Goal: Communication & Community: Answer question/provide support

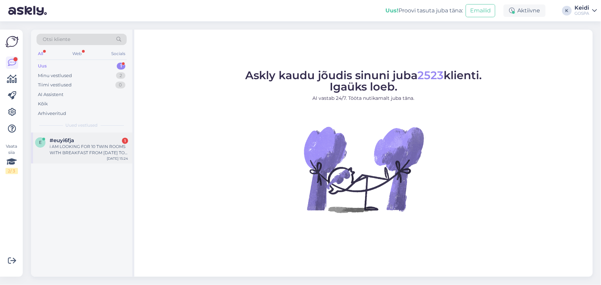
click at [106, 148] on div "i AM LOOKING FOR 10 TWIN ROOMS WITH BREAKFAST FROM 18 TO 20 OF APRIL 2026 IS TH…" at bounding box center [89, 150] width 78 height 12
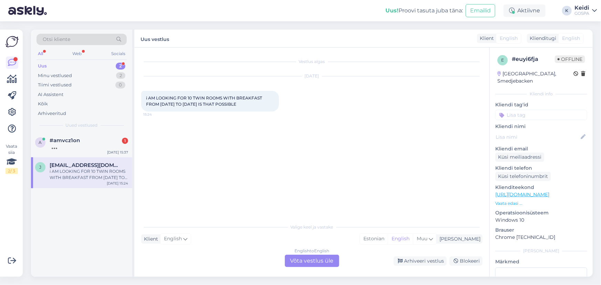
drag, startPoint x: 107, startPoint y: 173, endPoint x: 117, endPoint y: 181, distance: 12.0
click at [107, 173] on div "i AM LOOKING FOR 10 TWIN ROOMS WITH BREAKFAST FROM 18 TO 20 OF APRIL 2026 IS TH…" at bounding box center [89, 174] width 78 height 12
click at [90, 168] on div "i AM LOOKING FOR 10 TWIN ROOMS WITH BREAKFAST FROM 18 TO 20 OF APRIL 2026 IS TH…" at bounding box center [89, 174] width 78 height 12
click at [79, 143] on span "#amvcz1on" at bounding box center [65, 140] width 30 height 6
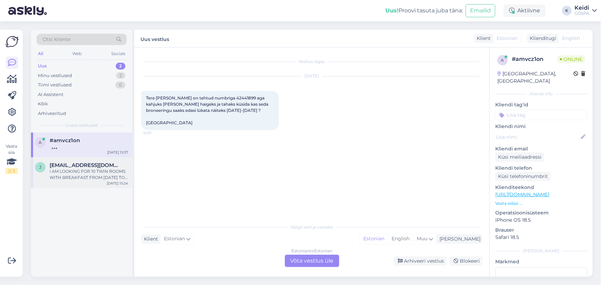
drag, startPoint x: 88, startPoint y: 173, endPoint x: 93, endPoint y: 179, distance: 7.1
click at [89, 175] on div "i AM LOOKING FOR 10 TWIN ROOMS WITH BREAKFAST FROM 18 TO 20 OF APRIL 2026 IS TH…" at bounding box center [89, 174] width 78 height 12
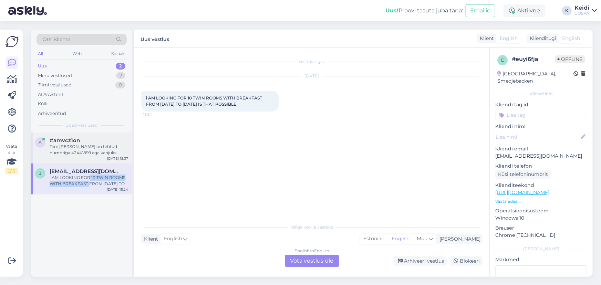
click at [99, 145] on div "Tere [PERSON_NAME] on tehtud numbriga 42441899 aga kahjuks [PERSON_NAME] haigek…" at bounding box center [89, 150] width 78 height 12
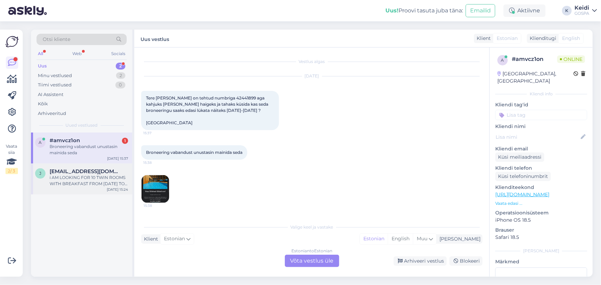
click at [69, 180] on div "i AM LOOKING FOR 10 TWIN ROOMS WITH BREAKFAST FROM 18 TO 20 OF APRIL 2026 IS TH…" at bounding box center [89, 181] width 78 height 12
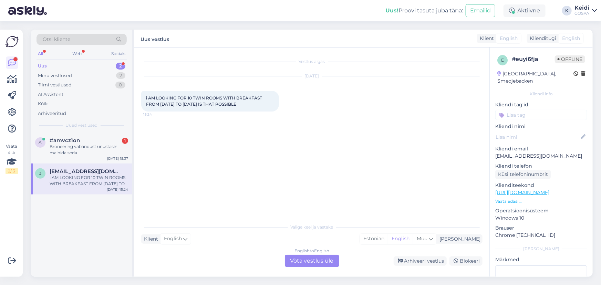
click at [299, 260] on div "English to English Võta vestlus üle" at bounding box center [312, 261] width 54 height 12
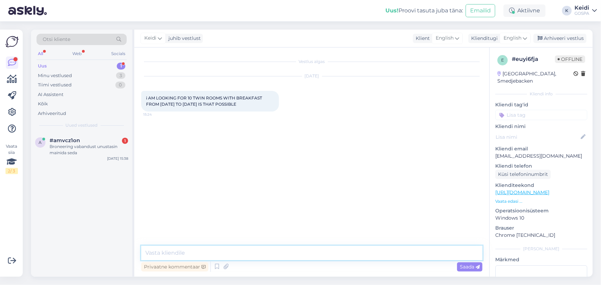
click at [196, 252] on textarea at bounding box center [311, 253] width 341 height 14
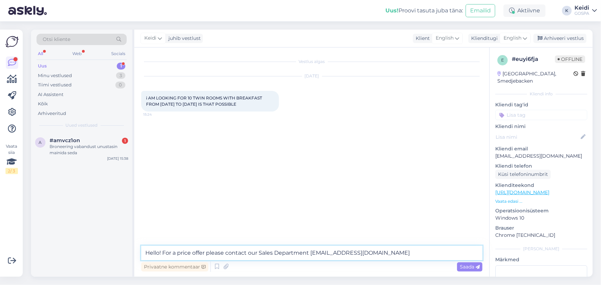
click at [163, 249] on textarea "Hello! For a price offer please contact our Sales Department info@gospa.ee" at bounding box center [311, 253] width 341 height 14
type textarea "Hello! Thank you for interest in our hotel! For a price offer please contact ou…"
click at [462, 267] on span "Saada" at bounding box center [470, 267] width 20 height 6
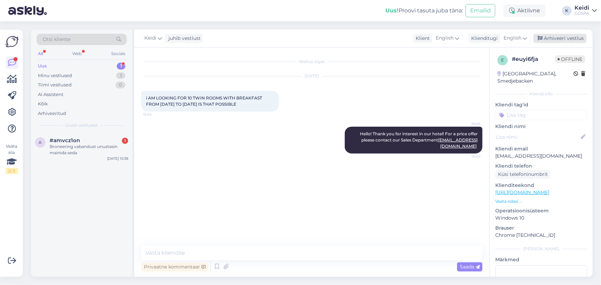
click at [566, 36] on div "Arhiveeri vestlus" at bounding box center [559, 38] width 53 height 9
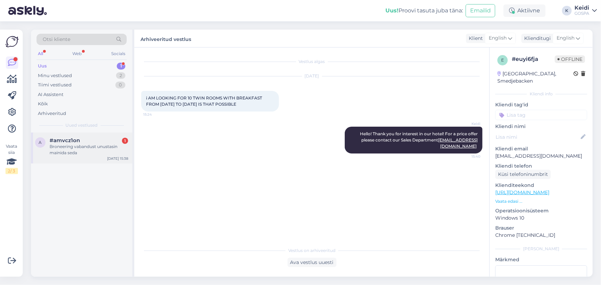
click at [79, 145] on div "Broneering vabandust unustasin mainida seda" at bounding box center [89, 150] width 78 height 12
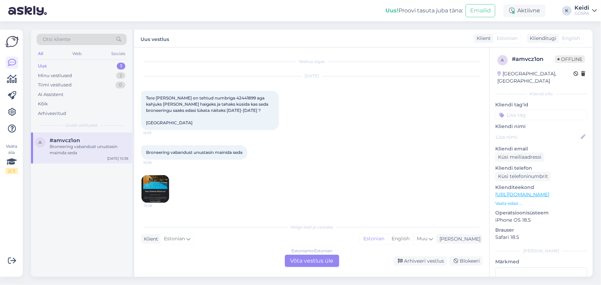
click at [313, 259] on div "Estonian to Estonian Võta vestlus üle" at bounding box center [312, 261] width 54 height 12
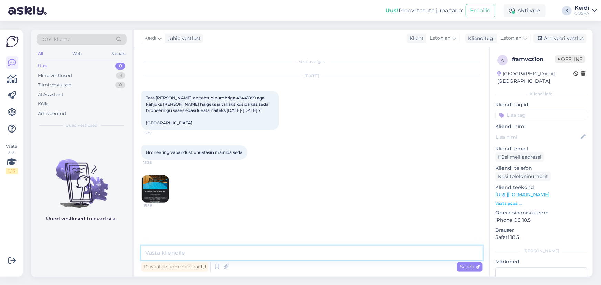
click at [213, 249] on textarea at bounding box center [311, 253] width 341 height 14
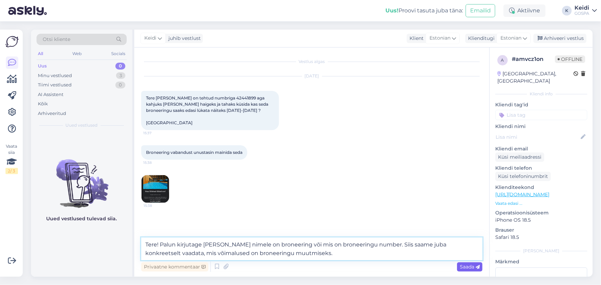
type textarea "Tere! Palun kirjutage [PERSON_NAME] nimele on broneering või mis on broneeringu…"
click at [465, 267] on span "Saada" at bounding box center [470, 267] width 20 height 6
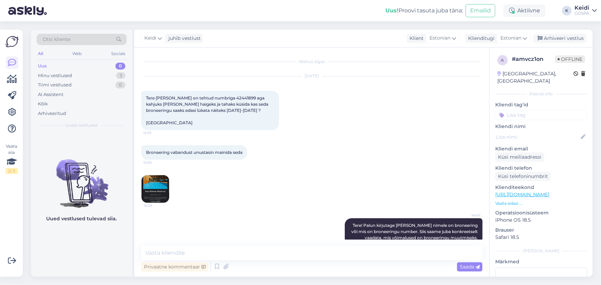
scroll to position [13, 0]
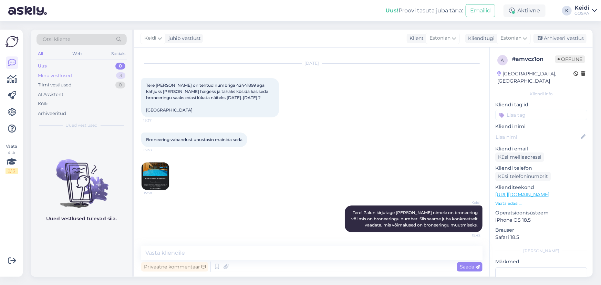
click at [57, 73] on div "Minu vestlused" at bounding box center [55, 75] width 34 height 7
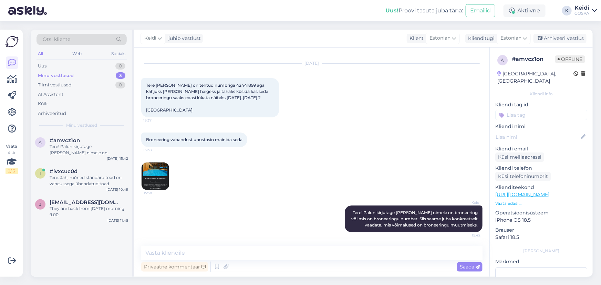
click at [62, 73] on div "Minu vestlused" at bounding box center [56, 75] width 36 height 7
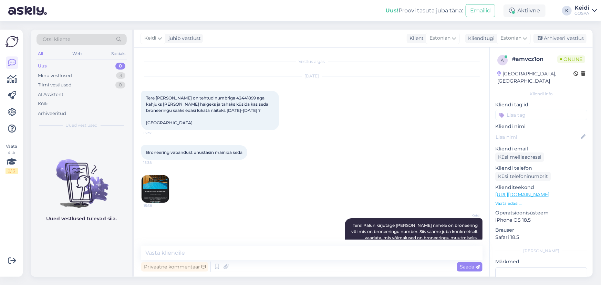
scroll to position [42, 0]
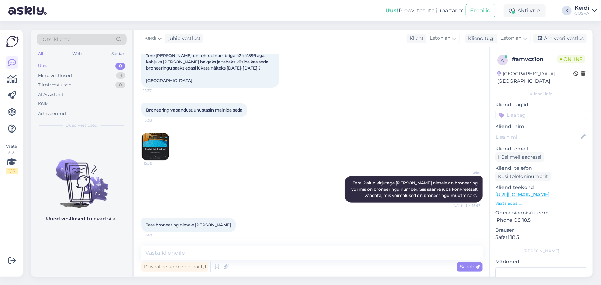
drag, startPoint x: 232, startPoint y: 227, endPoint x: 213, endPoint y: 227, distance: 18.6
click at [213, 227] on div "Tere broneering nimele [PERSON_NAME] 15:49" at bounding box center [188, 225] width 95 height 14
copy span "bõstrov"
click at [205, 254] on textarea at bounding box center [311, 253] width 341 height 14
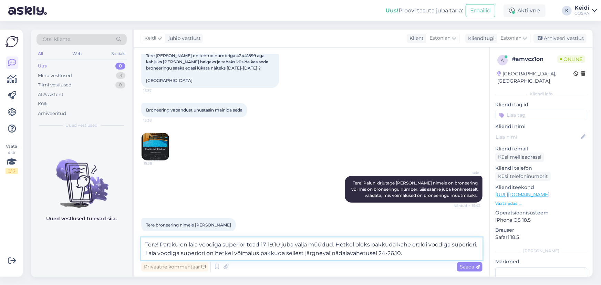
click at [160, 244] on textarea "Tere! Paraku on laia voodiga superior toad 17-19.10 juba välja müüdud. Hetkel o…" at bounding box center [311, 249] width 341 height 23
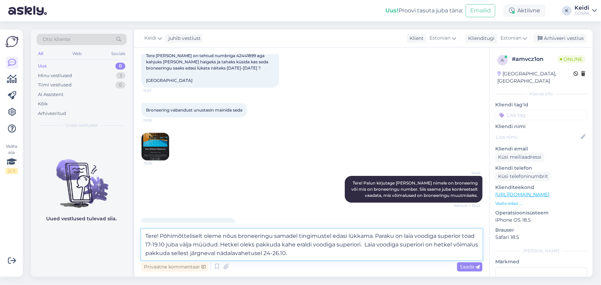
click at [257, 245] on textarea "Tere! Põhimõtteliselt oleme nõus broneeringu samadel tingimustel edasi lükkama.…" at bounding box center [311, 244] width 341 height 31
type textarea "Tere! Põhimõtteliselt oleme nõus broneeringu samadel tingimustel edasi lükkama.…"
click at [466, 267] on span "Saada" at bounding box center [470, 267] width 20 height 6
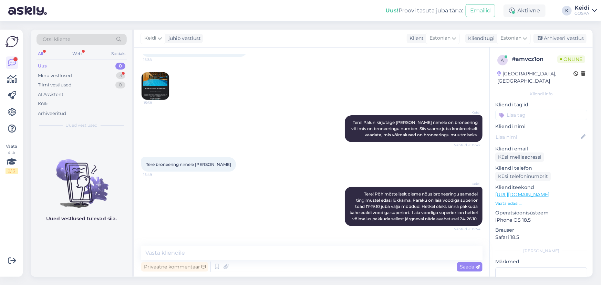
scroll to position [139, 0]
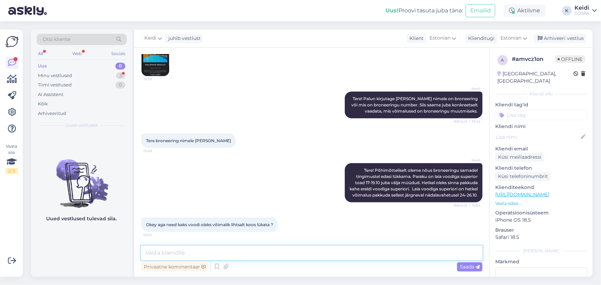
click at [179, 256] on textarea at bounding box center [311, 253] width 341 height 14
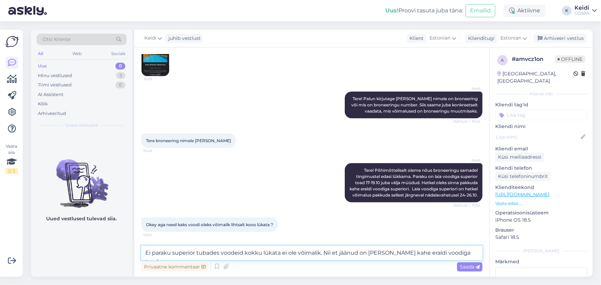
click at [336, 252] on textarea "Ei paraku superior tubades voodeid kokku lükata ei ole võimalik. Nii et jäänud …" at bounding box center [311, 253] width 341 height 14
click at [433, 252] on textarea "Ei paraku superior tubades voodeid kokku lükata ei ole võimalik. Nii et 17-19.1…" at bounding box center [311, 253] width 341 height 14
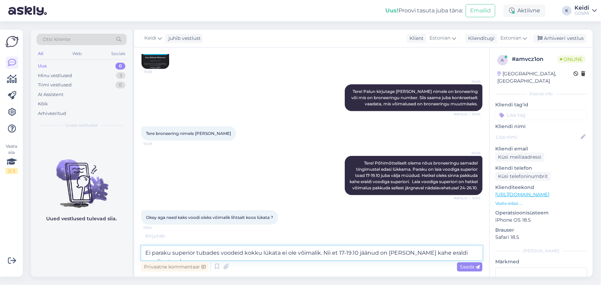
click at [457, 248] on textarea "Ei paraku superior tubades voodeid kokku lükata ei ole võimalik. Nii et 17-19.1…" at bounding box center [311, 253] width 341 height 14
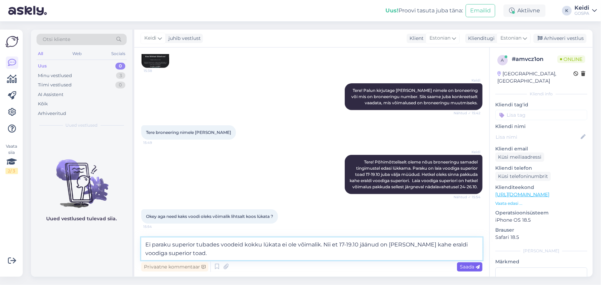
type textarea "Ei paraku superior tubades voodeid kokku lükata ei ole võimalik. Nii et 17-19.1…"
click at [462, 265] on span "Saada" at bounding box center [470, 267] width 20 height 6
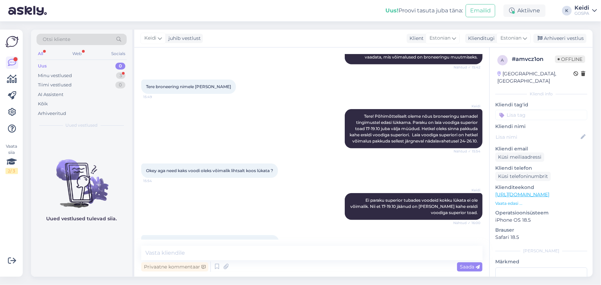
scroll to position [217, 0]
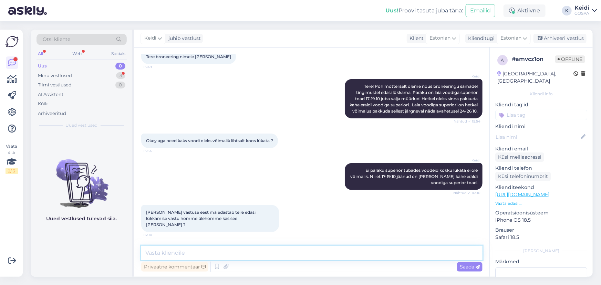
click at [189, 251] on textarea at bounding box center [311, 253] width 341 height 14
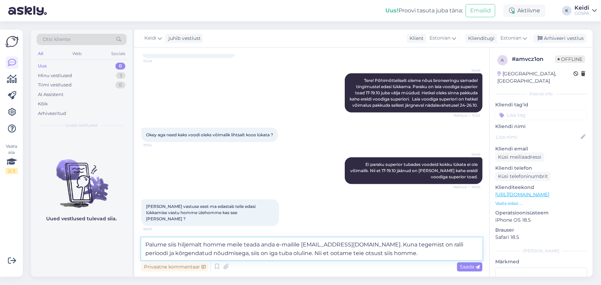
click at [244, 246] on textarea "Palume siis hiljemalt homme meile teada anda e-mailile [EMAIL_ADDRESS][DOMAIN_N…" at bounding box center [311, 249] width 341 height 23
drag, startPoint x: 441, startPoint y: 244, endPoint x: 431, endPoint y: 245, distance: 9.7
click at [441, 244] on textarea "Palume siis hiljemalt homme [PERSON_NAME] otsusest teada anda e-mailile [EMAIL_…" at bounding box center [311, 249] width 341 height 23
type textarea "Palume siis hiljemalt homme [PERSON_NAME] otsusest teada anda e-mailile [EMAIL_…"
click at [462, 263] on div "Saada" at bounding box center [469, 266] width 25 height 9
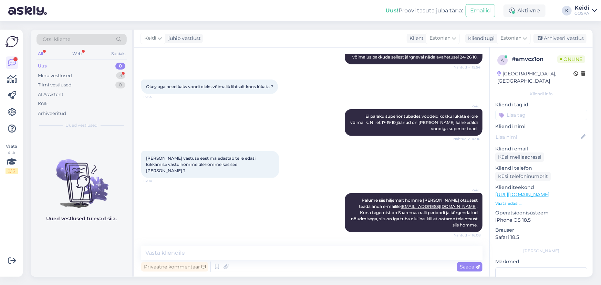
scroll to position [294, 0]
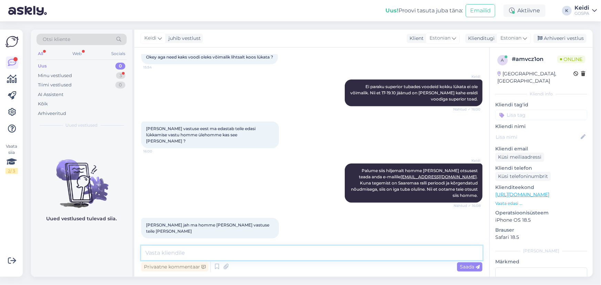
click at [222, 251] on textarea at bounding box center [311, 253] width 341 height 14
click at [555, 40] on div "Arhiveeri vestlus" at bounding box center [559, 38] width 53 height 9
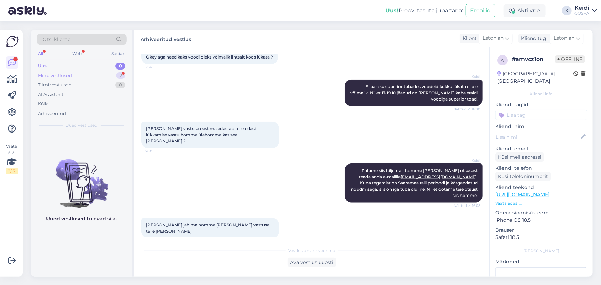
click at [59, 75] on div "Minu vestlused" at bounding box center [55, 75] width 34 height 7
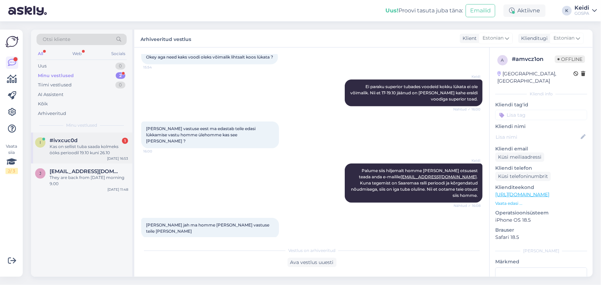
click at [81, 148] on div "Kas on sellist tuba saada kolmeks ööks perioodil 19.10 kuni 26.10" at bounding box center [89, 150] width 78 height 12
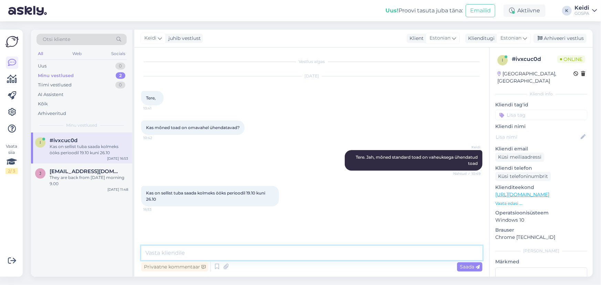
click at [173, 252] on textarea at bounding box center [311, 253] width 341 height 14
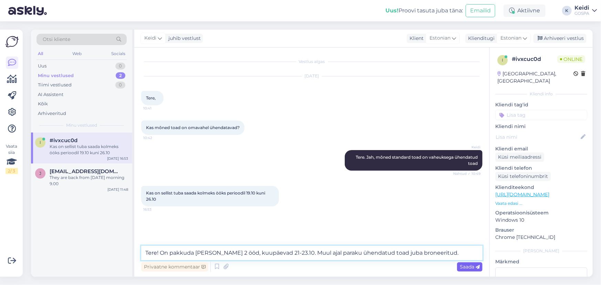
type textarea "Tere! On pakkuda [PERSON_NAME] 2 ööd, kuupäevad 21-23.10. Muul ajal paraku ühen…"
click at [465, 265] on span "Saada" at bounding box center [470, 267] width 20 height 6
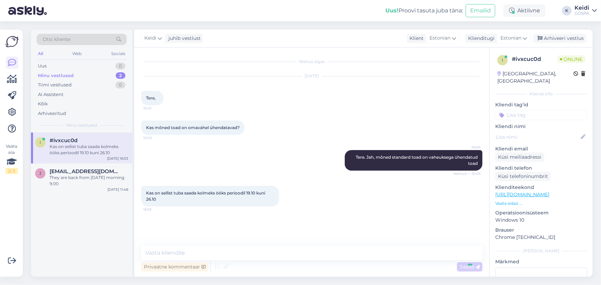
scroll to position [10, 0]
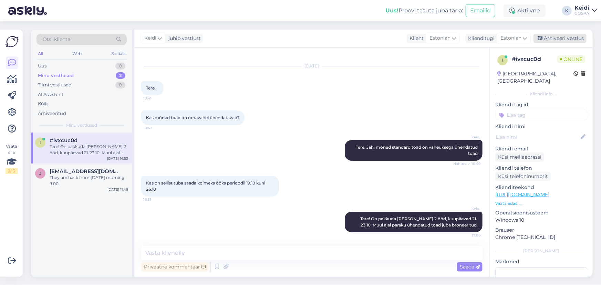
click at [551, 35] on div "Arhiveeri vestlus" at bounding box center [559, 38] width 53 height 9
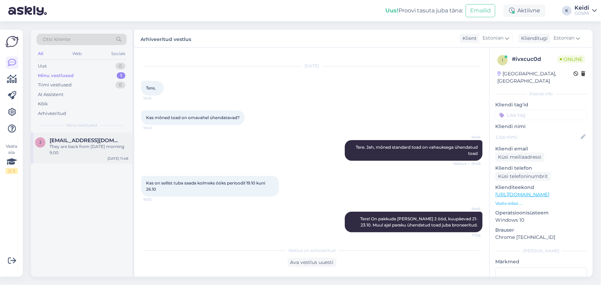
click at [78, 144] on div "They are back from [DATE] morning 9.00" at bounding box center [89, 150] width 78 height 12
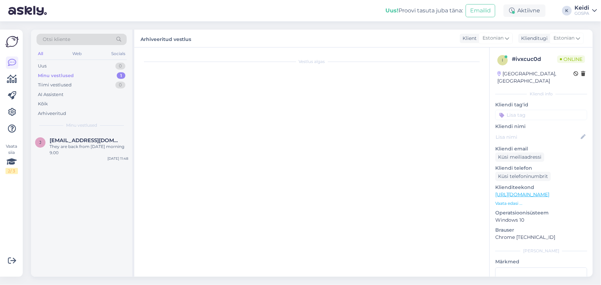
scroll to position [0, 0]
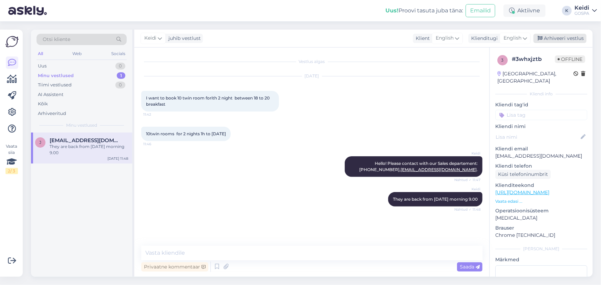
click at [573, 41] on div "Arhiveeri vestlus" at bounding box center [559, 38] width 53 height 9
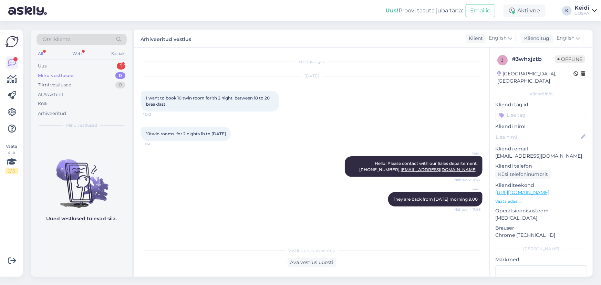
click at [55, 72] on div "Minu vestlused" at bounding box center [56, 75] width 36 height 7
click at [120, 63] on div "1" at bounding box center [121, 66] width 9 height 7
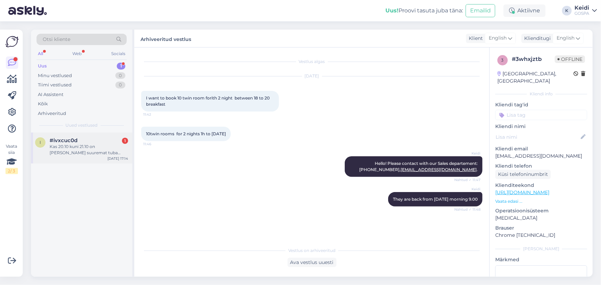
click at [85, 144] on div "Kas 20.10 kuni 21.10 on [PERSON_NAME] suuremat tuba saada, kus 2 täiskasvanut j…" at bounding box center [89, 150] width 78 height 12
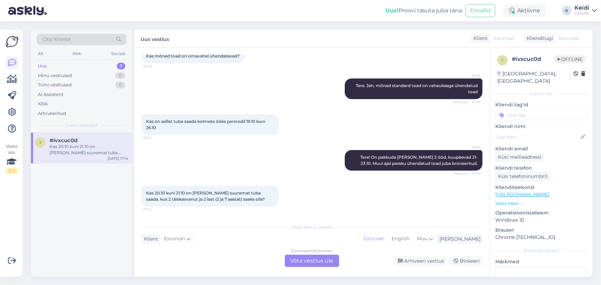
click at [297, 259] on div "Estonian to Estonian Võta vestlus üle" at bounding box center [312, 261] width 54 height 12
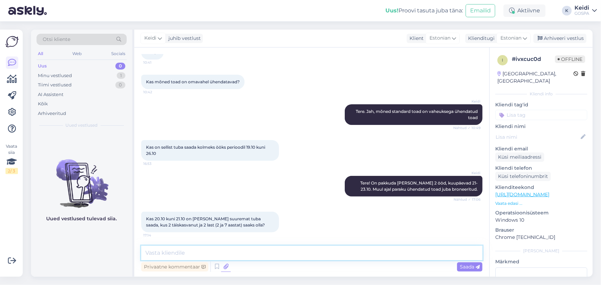
drag, startPoint x: 232, startPoint y: 252, endPoint x: 222, endPoint y: 265, distance: 17.2
click at [231, 256] on textarea at bounding box center [311, 253] width 341 height 14
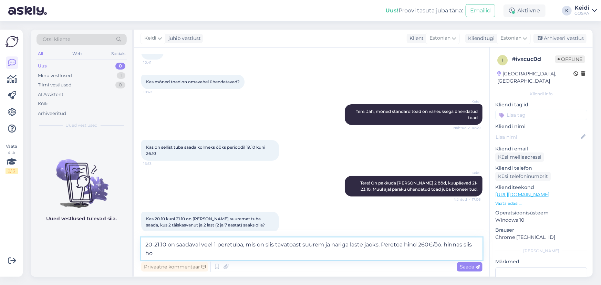
scroll to position [54, 0]
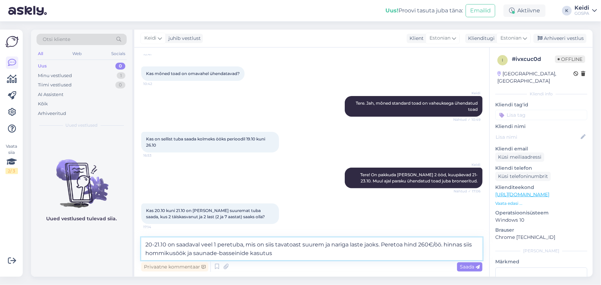
type textarea "20-21.10 on saadaval veel 1 peretuba, mis on siis tavatoast suurem ja nariga la…"
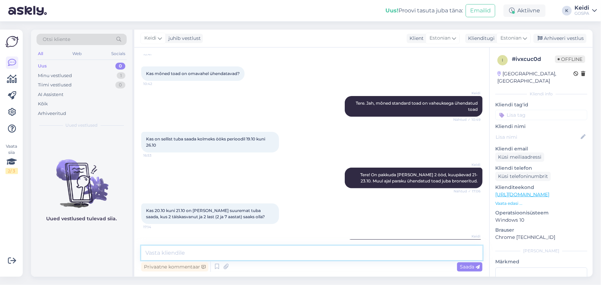
scroll to position [88, 0]
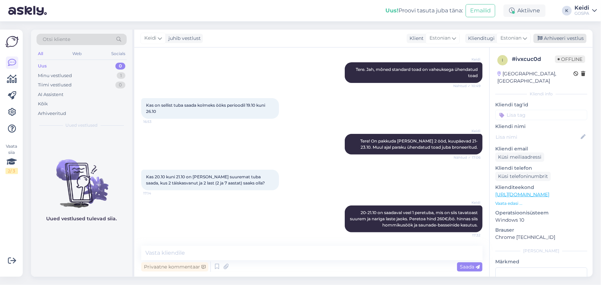
click at [561, 36] on div "Arhiveeri vestlus" at bounding box center [559, 38] width 53 height 9
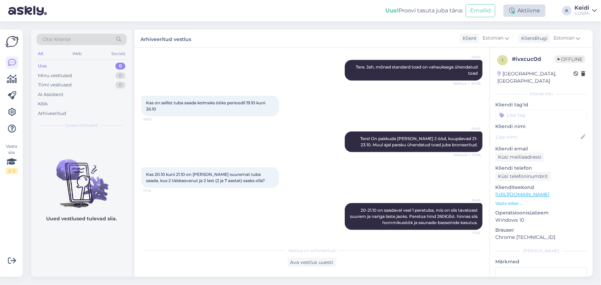
click at [534, 11] on div "Aktiivne" at bounding box center [524, 10] width 42 height 12
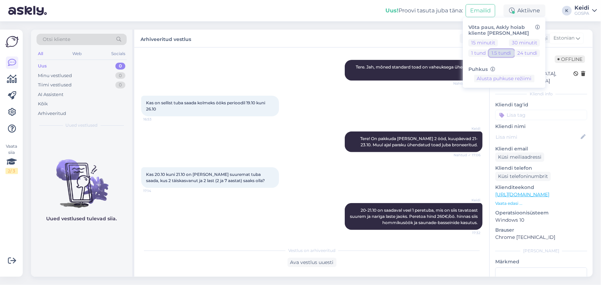
click at [502, 52] on button "1.5 tundi" at bounding box center [501, 53] width 25 height 8
